Goal: Task Accomplishment & Management: Use online tool/utility

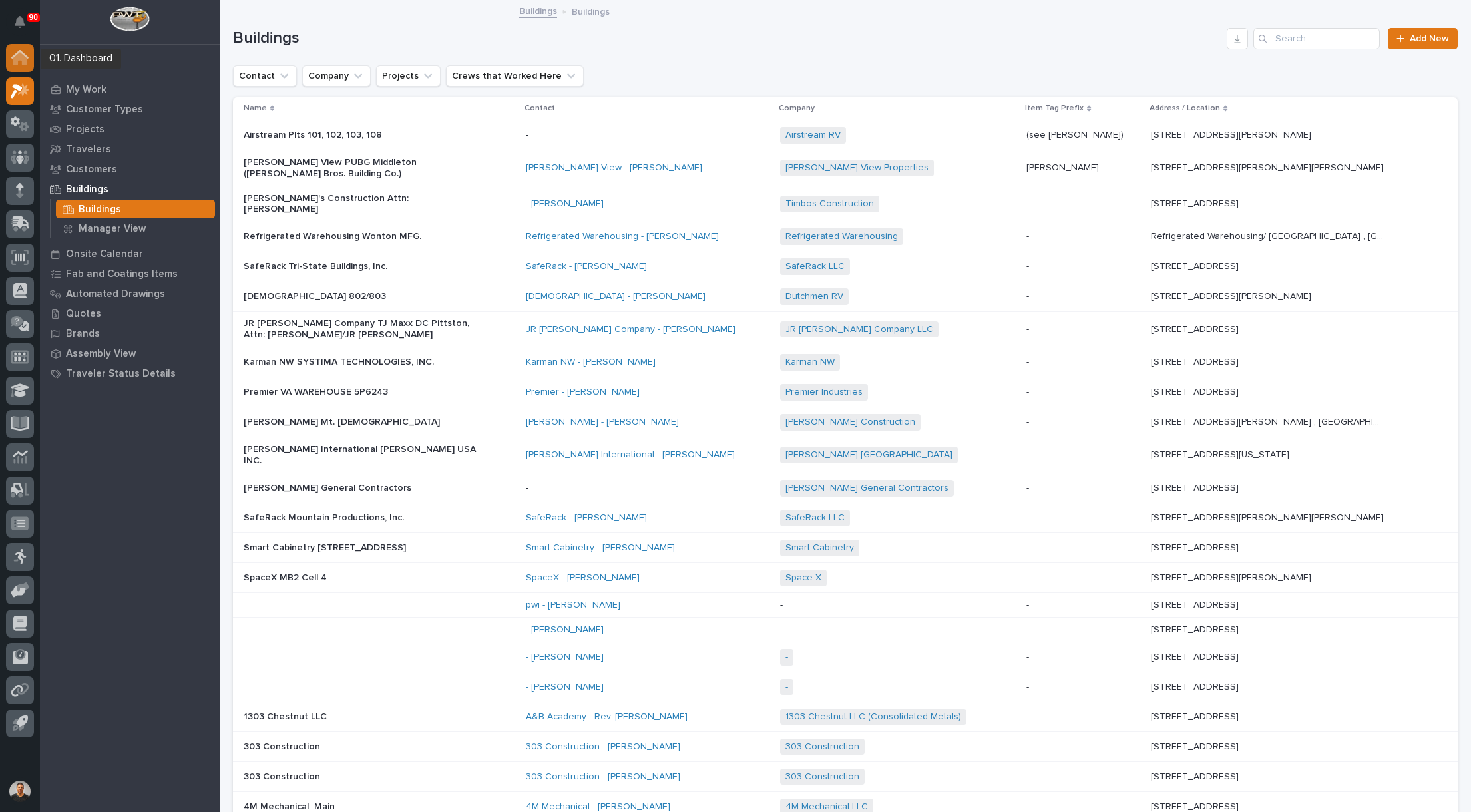
click at [24, 65] on div at bounding box center [19, 57] width 28 height 28
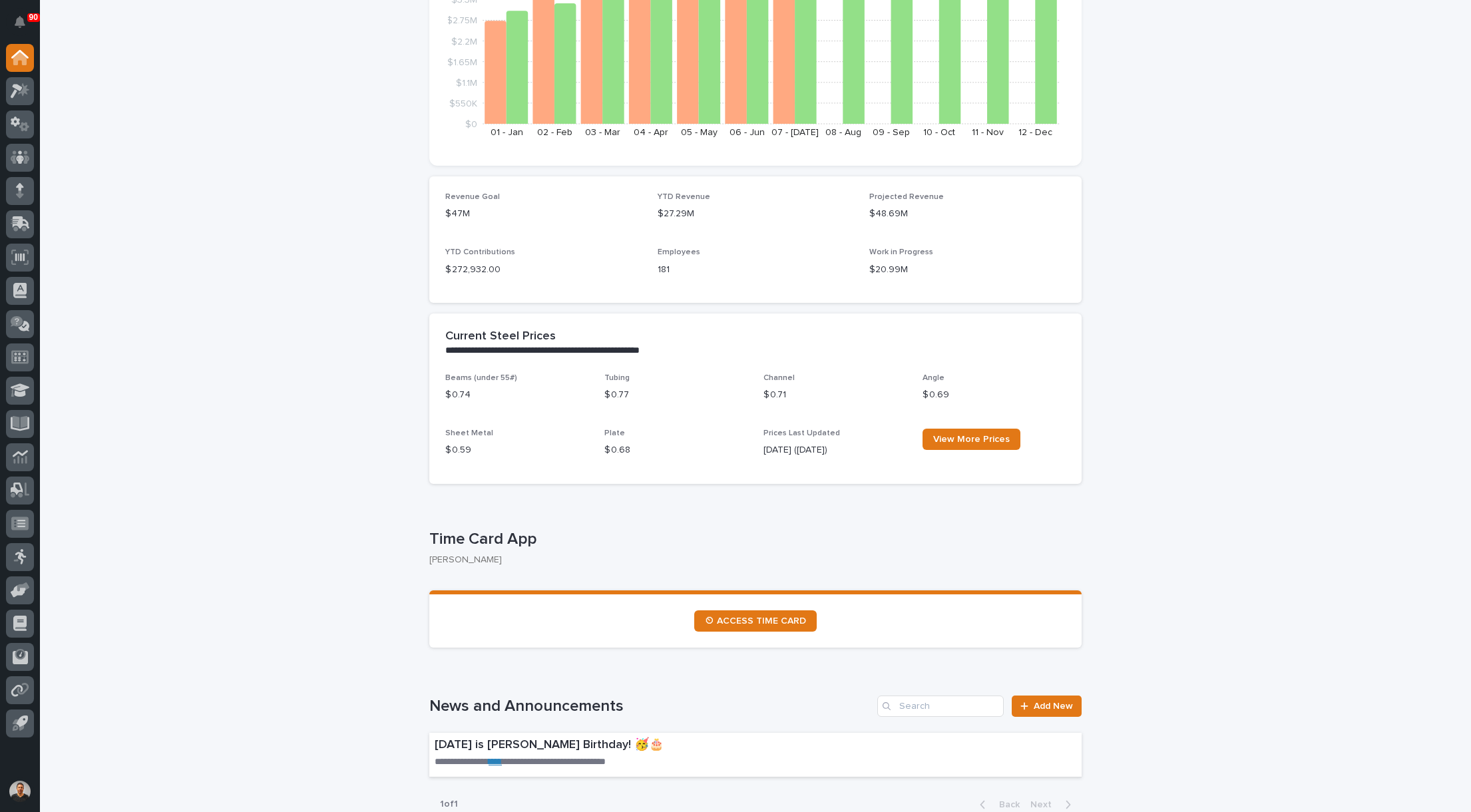
scroll to position [333, 0]
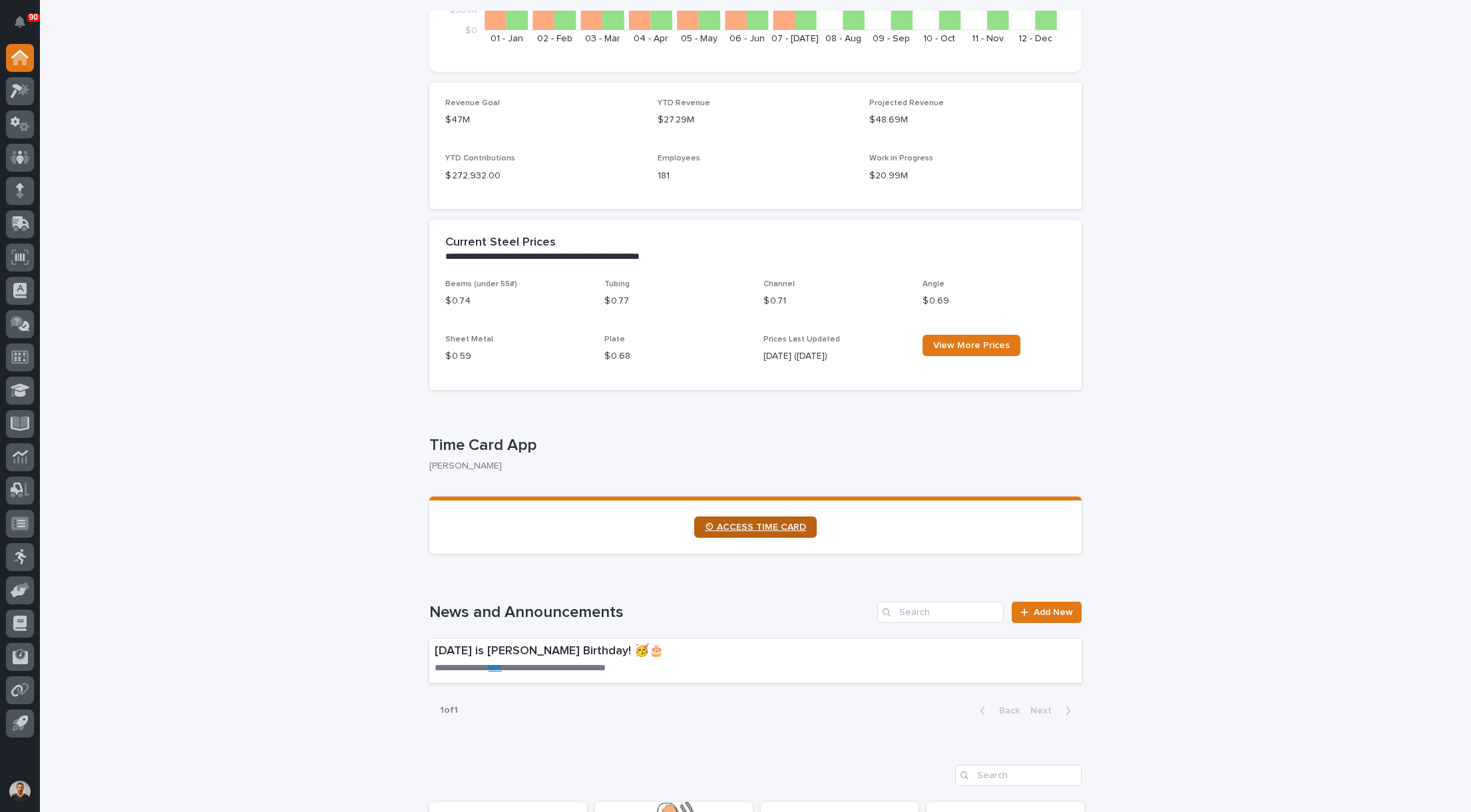
click at [746, 524] on span "⏲ ACCESS TIME CARD" at bounding box center [756, 528] width 102 height 10
